Goal: Use online tool/utility: Utilize a website feature to perform a specific function

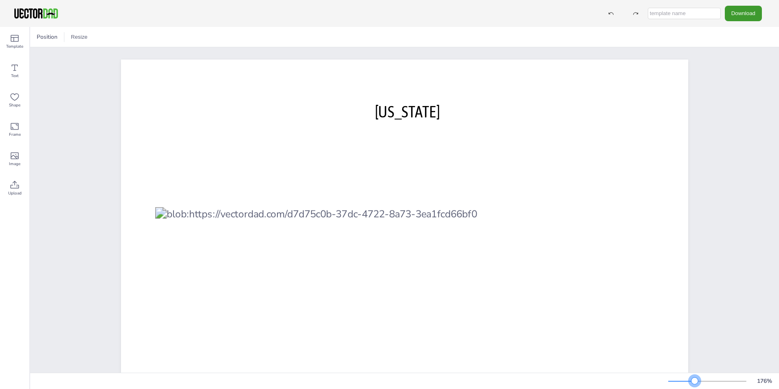
click at [485, 342] on div at bounding box center [707, 381] width 78 height 7
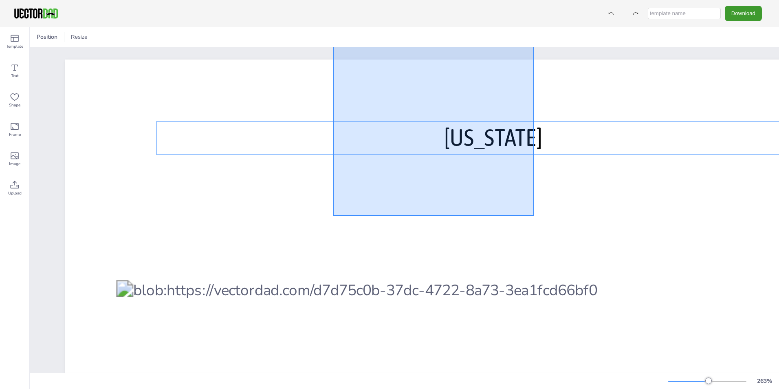
drag, startPoint x: 456, startPoint y: 173, endPoint x: 333, endPoint y: 23, distance: 194.3
click at [333, 23] on div "Download Template Text Shape Frame Image Upload Position Resize [US_STATE] [DOM…" at bounding box center [389, 194] width 779 height 389
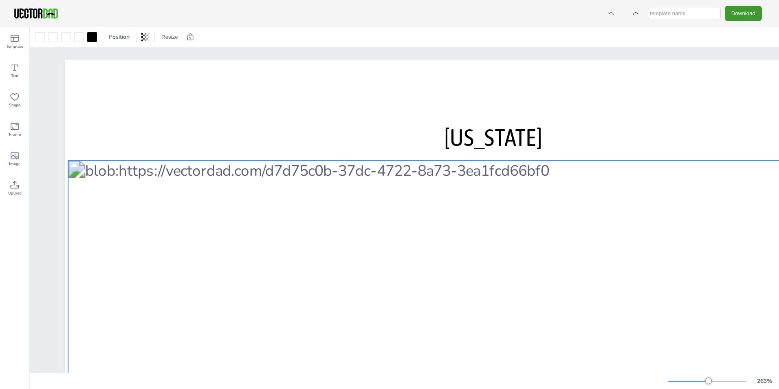
drag, startPoint x: 457, startPoint y: 321, endPoint x: 395, endPoint y: 185, distance: 149.7
click at [395, 185] on div at bounding box center [441, 268] width 746 height 215
drag, startPoint x: 395, startPoint y: 185, endPoint x: 388, endPoint y: 176, distance: 10.5
click at [389, 176] on div at bounding box center [441, 268] width 746 height 215
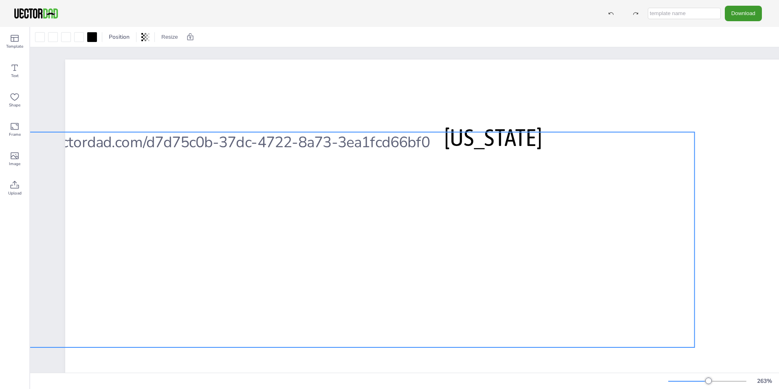
drag, startPoint x: 472, startPoint y: 242, endPoint x: 370, endPoint y: 238, distance: 102.0
click at [370, 238] on div at bounding box center [322, 239] width 746 height 215
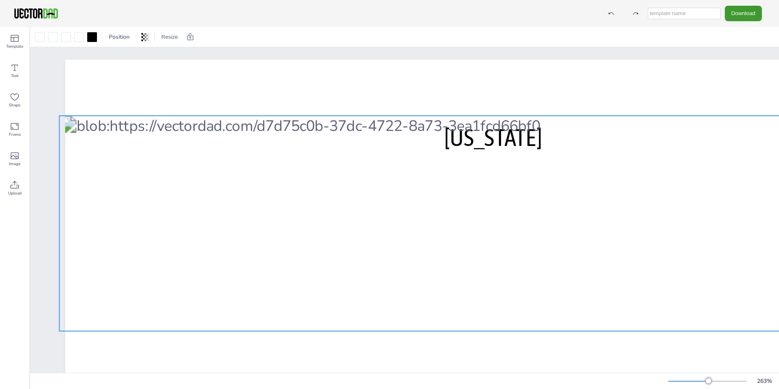
drag, startPoint x: 428, startPoint y: 213, endPoint x: 542, endPoint y: 196, distance: 115.7
click at [485, 196] on div at bounding box center [433, 223] width 746 height 215
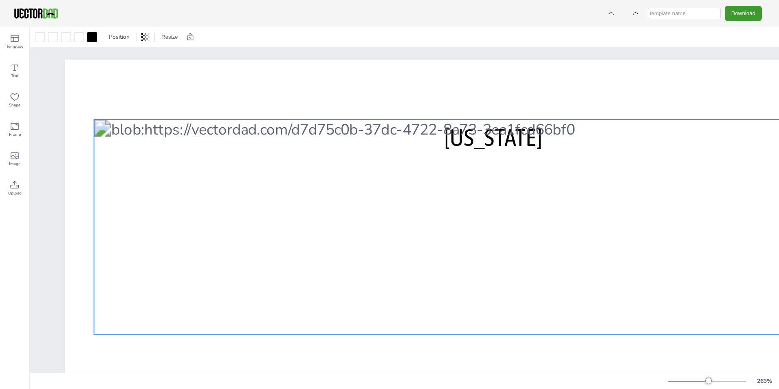
drag, startPoint x: 281, startPoint y: 272, endPoint x: 312, endPoint y: 277, distance: 31.7
click at [312, 277] on div at bounding box center [467, 226] width 746 height 215
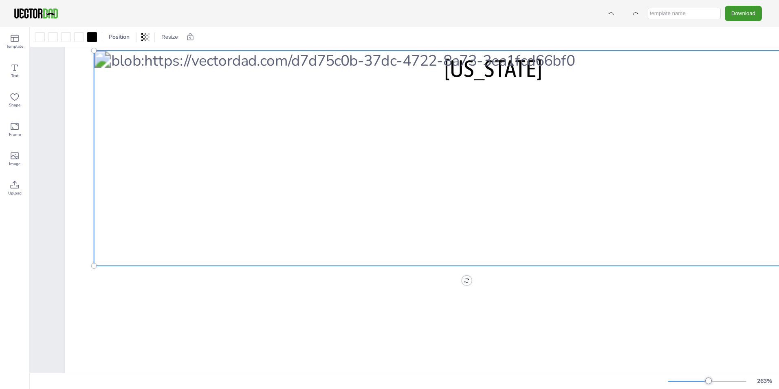
scroll to position [82, 0]
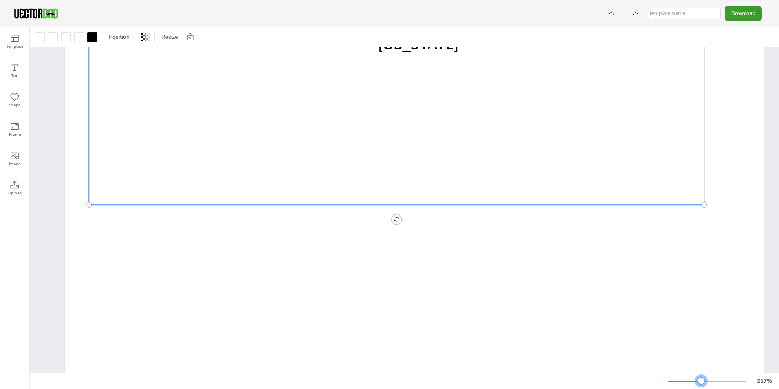
click at [485, 342] on div at bounding box center [707, 381] width 78 height 7
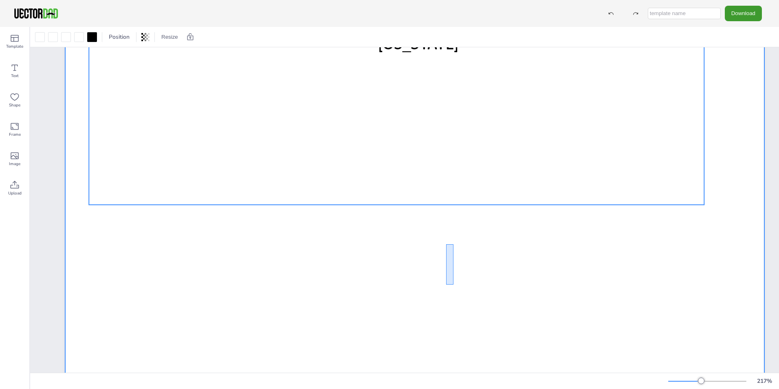
drag, startPoint x: 446, startPoint y: 244, endPoint x: 455, endPoint y: 293, distance: 49.7
click at [455, 293] on div at bounding box center [414, 248] width 699 height 541
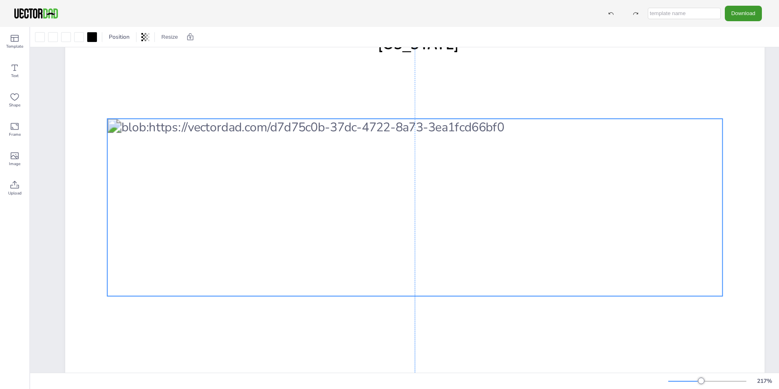
drag, startPoint x: 430, startPoint y: 106, endPoint x: 450, endPoint y: 198, distance: 93.4
click at [450, 198] on div at bounding box center [414, 207] width 615 height 177
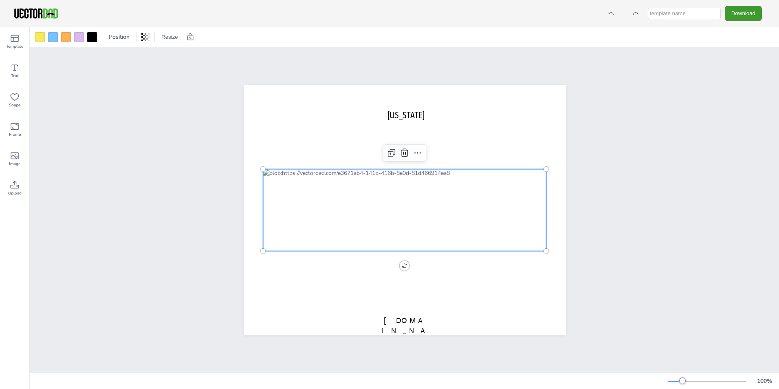
click at [370, 225] on div at bounding box center [405, 210] width 284 height 82
click at [696, 380] on div at bounding box center [707, 381] width 78 height 7
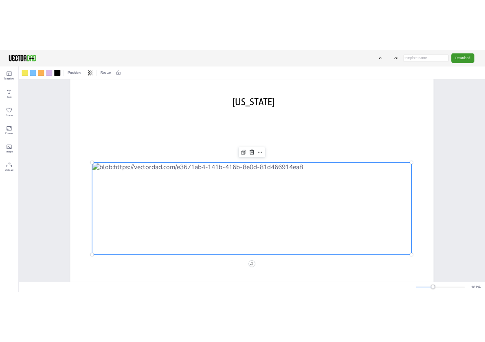
scroll to position [82, 0]
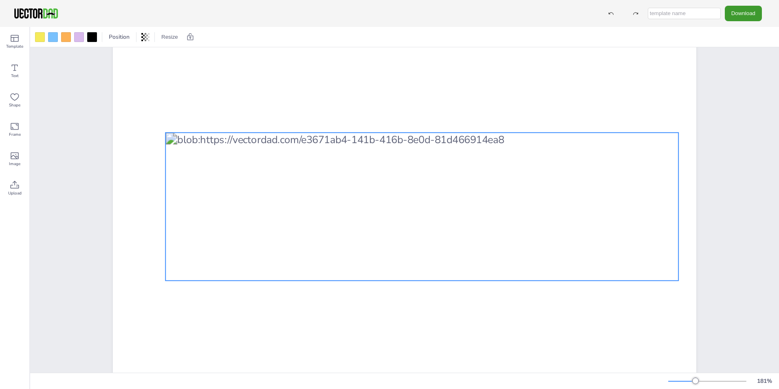
drag, startPoint x: 167, startPoint y: 250, endPoint x: 184, endPoint y: 253, distance: 17.8
click at [184, 253] on div at bounding box center [421, 206] width 513 height 148
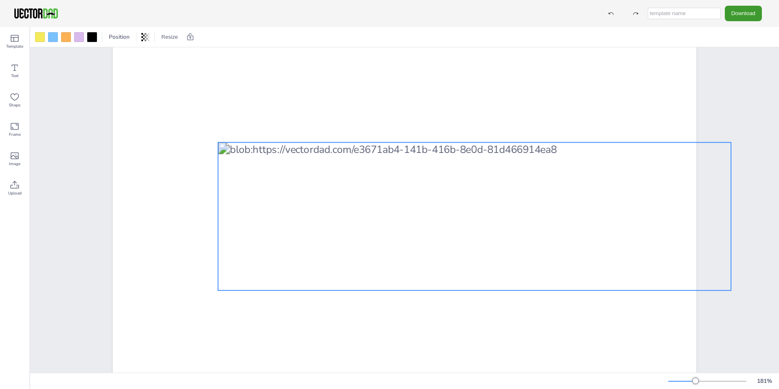
drag, startPoint x: 198, startPoint y: 226, endPoint x: 251, endPoint y: 236, distance: 53.5
click at [251, 236] on div at bounding box center [474, 216] width 513 height 148
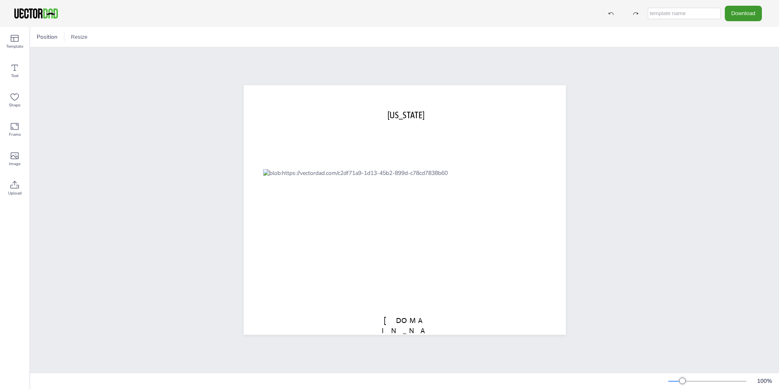
click at [707, 380] on div at bounding box center [707, 381] width 78 height 7
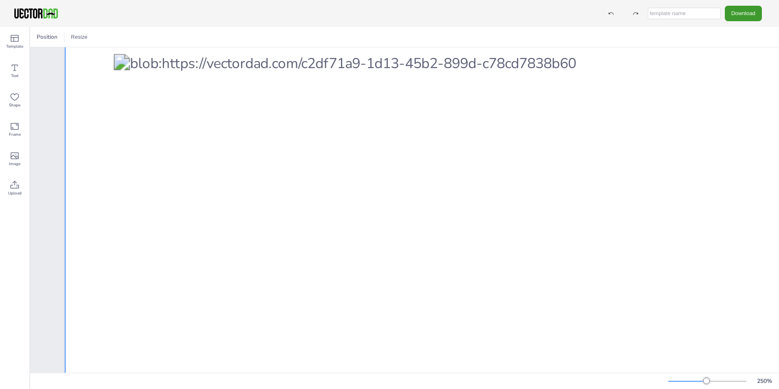
scroll to position [207, 0]
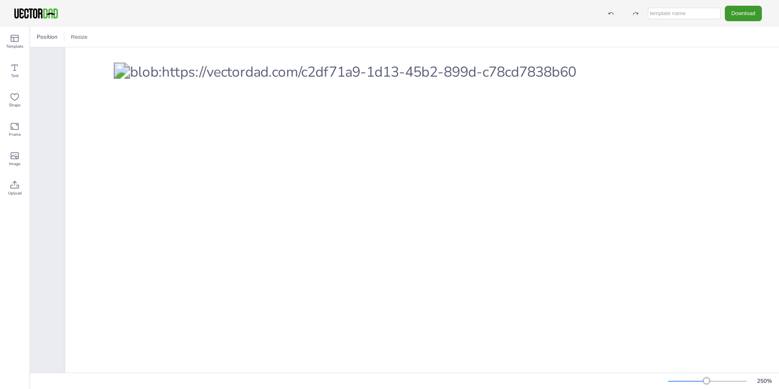
click at [714, 381] on div at bounding box center [707, 381] width 78 height 7
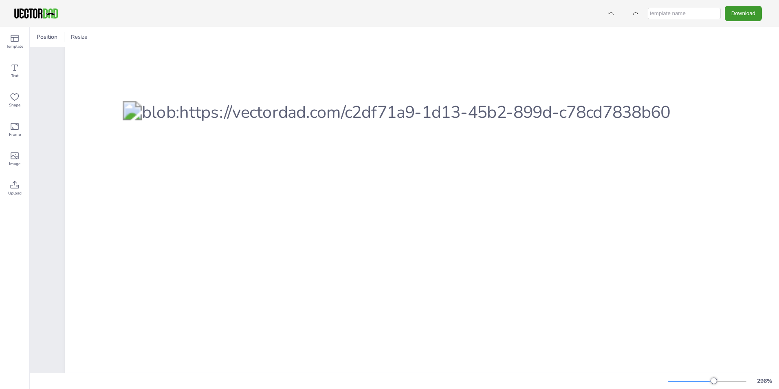
click at [738, 380] on div at bounding box center [707, 381] width 78 height 7
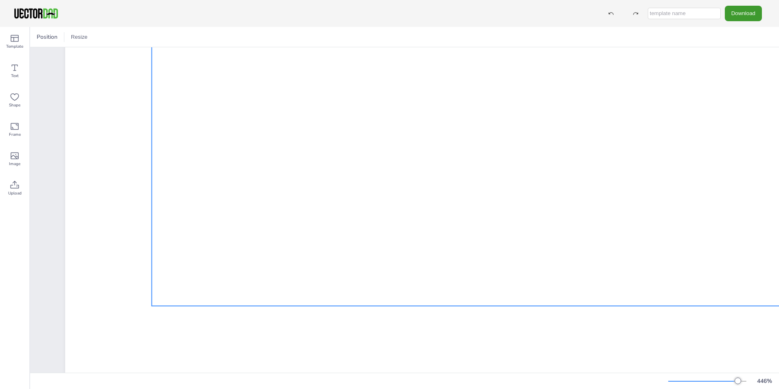
scroll to position [492, 0]
